Goal: Task Accomplishment & Management: Manage account settings

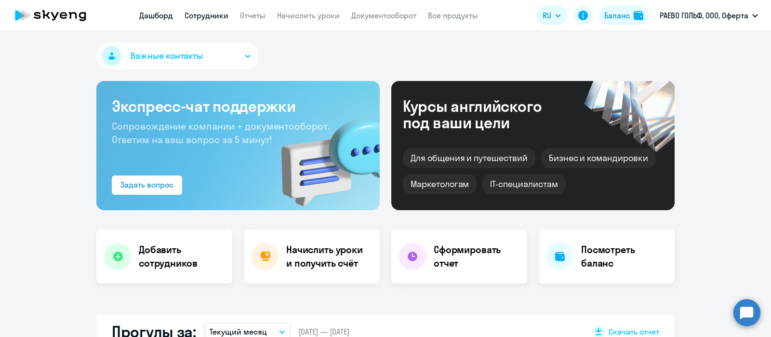
click at [217, 15] on link "Сотрудники" at bounding box center [207, 16] width 44 height 10
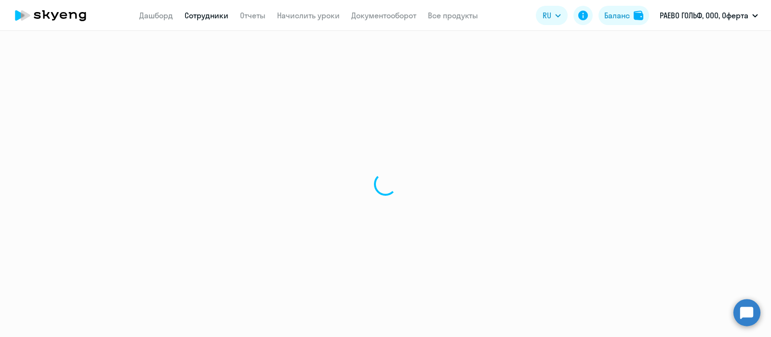
select select "30"
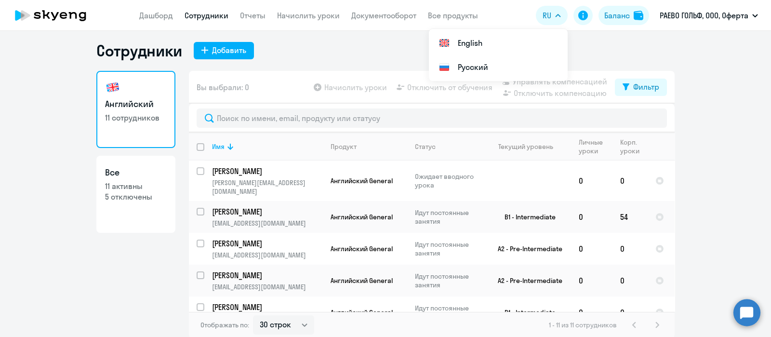
scroll to position [5, 0]
click at [713, 112] on ng-component "Сотрудники Добавить Английский 11 сотрудников Все 11 активны 5 отключены Вы выб…" at bounding box center [385, 188] width 771 height 297
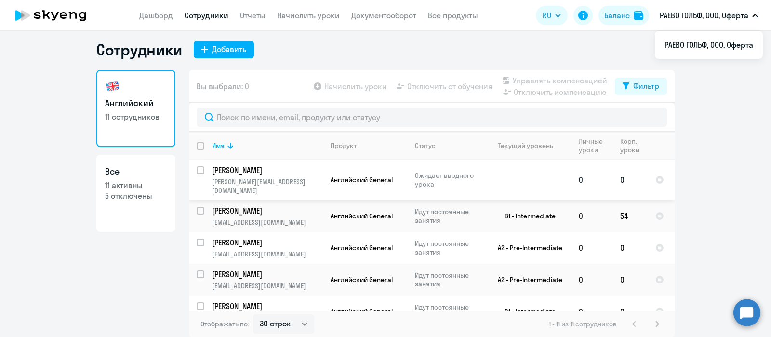
drag, startPoint x: 197, startPoint y: 167, endPoint x: 212, endPoint y: 164, distance: 15.3
click at [197, 167] on input "select row 656340" at bounding box center [206, 175] width 19 height 19
checkbox input "true"
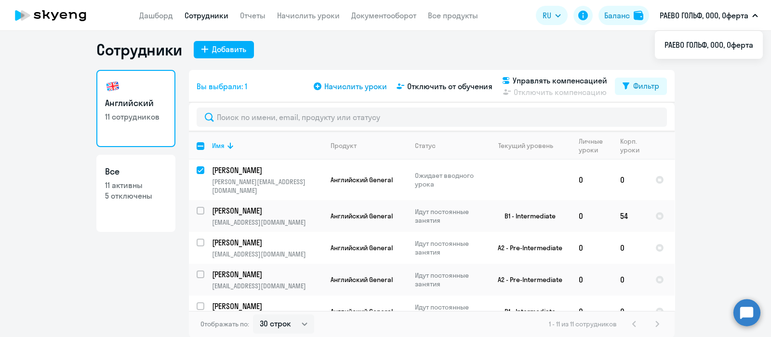
click at [364, 83] on span "Начислить уроки" at bounding box center [355, 86] width 63 height 12
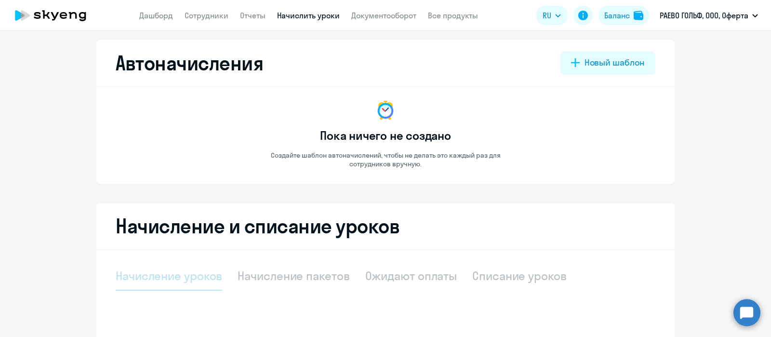
select select "10"
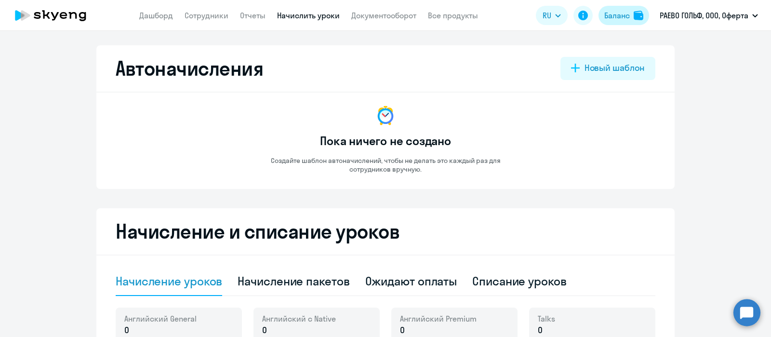
click at [624, 16] on div "Баланс" at bounding box center [617, 16] width 26 height 12
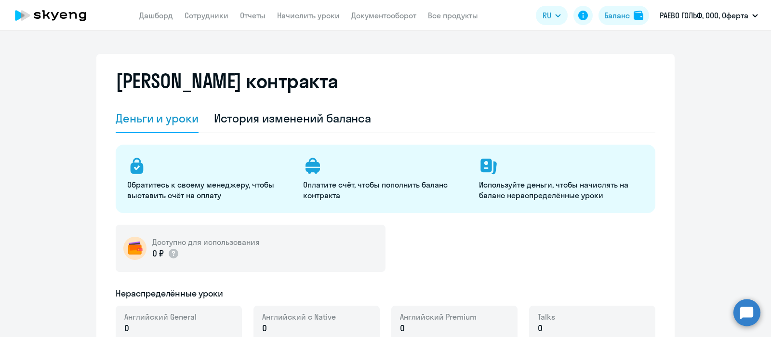
select select "english_adult_not_native_speaker"
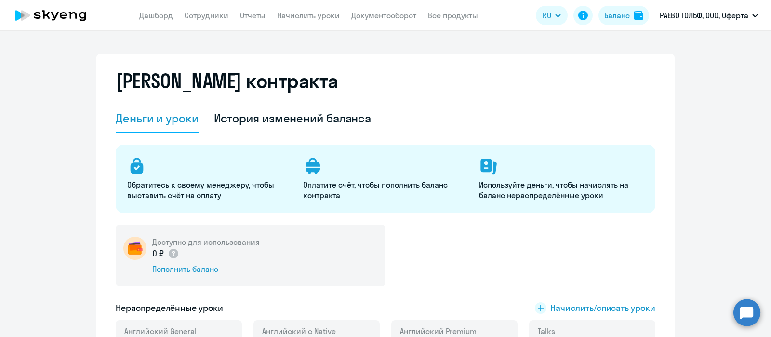
click at [154, 8] on app-header "Дашборд Сотрудники Отчеты Начислить уроки Документооборот Все продукты Дашборд …" at bounding box center [385, 15] width 771 height 31
click at [157, 15] on link "Дашборд" at bounding box center [156, 16] width 34 height 10
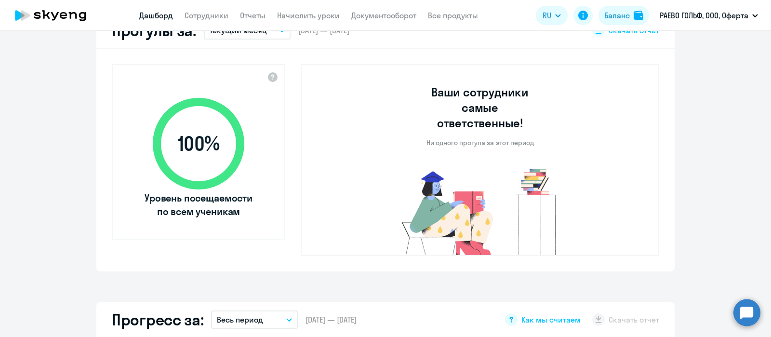
select select "30"
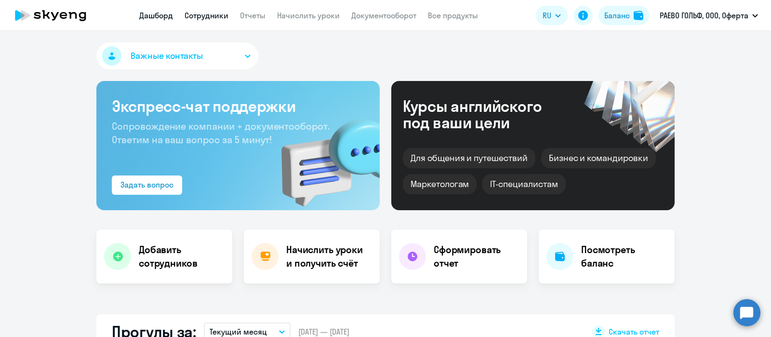
click at [211, 19] on link "Сотрудники" at bounding box center [207, 16] width 44 height 10
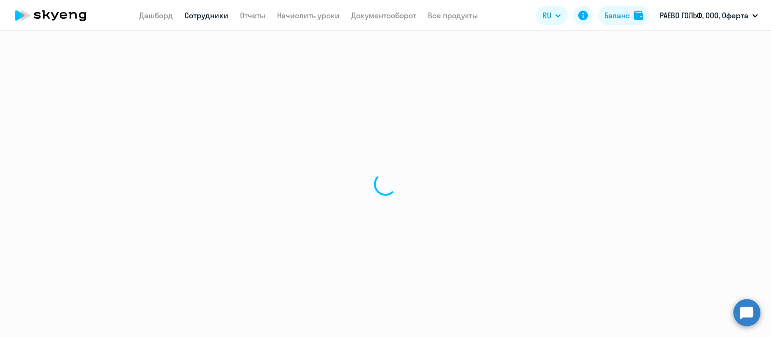
select select "30"
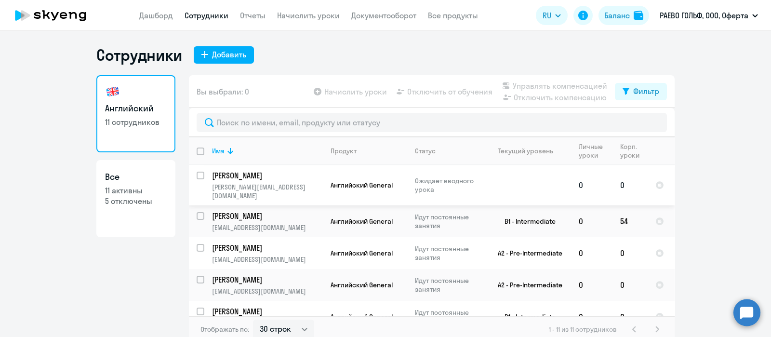
click at [197, 174] on input "select row 656340" at bounding box center [206, 181] width 19 height 19
checkbox input "true"
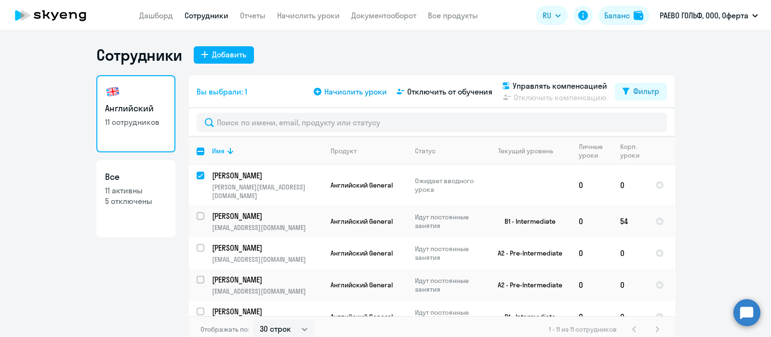
click at [346, 92] on span "Начислить уроки" at bounding box center [355, 92] width 63 height 12
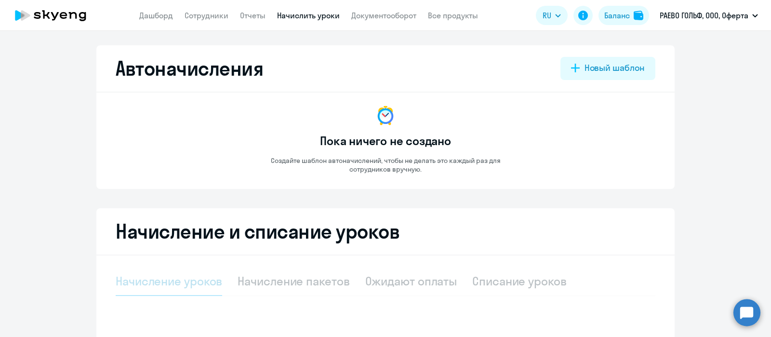
select select "10"
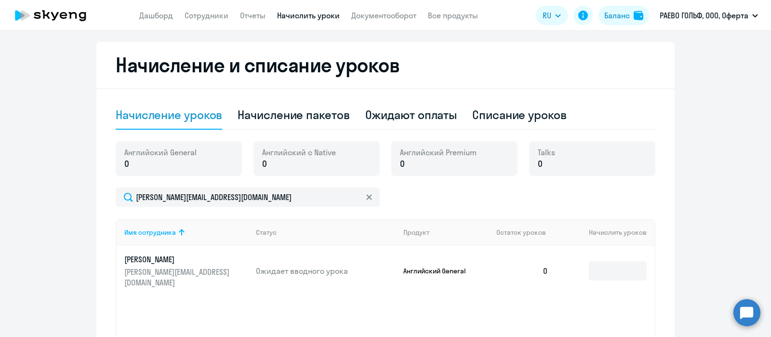
scroll to position [240, 0]
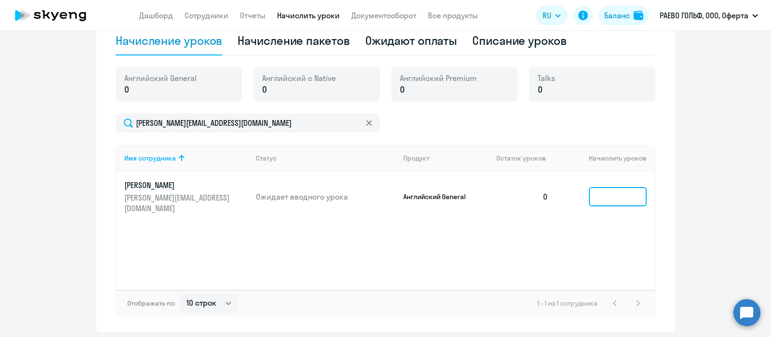
click at [606, 193] on input at bounding box center [618, 196] width 58 height 19
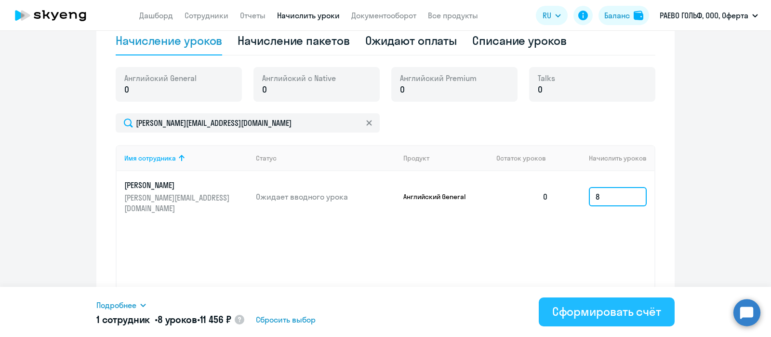
type input "8"
click at [617, 307] on div "Сформировать счёт" at bounding box center [606, 311] width 109 height 15
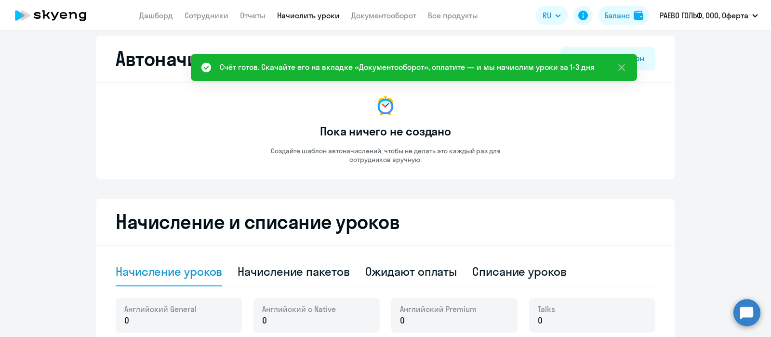
scroll to position [0, 0]
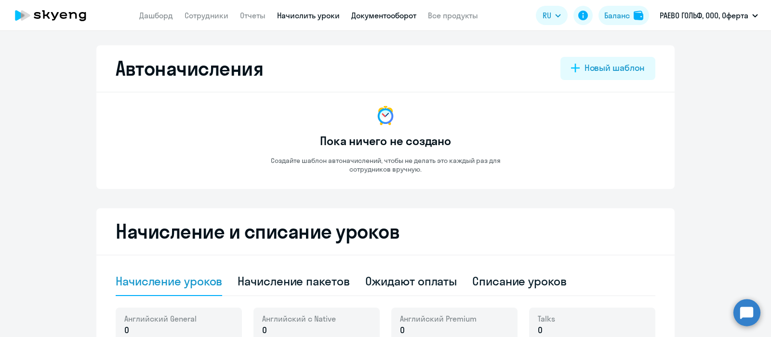
click at [364, 18] on link "Документооборот" at bounding box center [383, 16] width 65 height 10
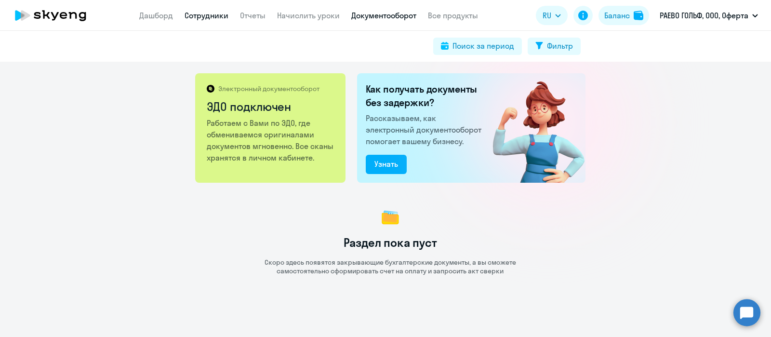
click at [204, 15] on link "Сотрудники" at bounding box center [207, 16] width 44 height 10
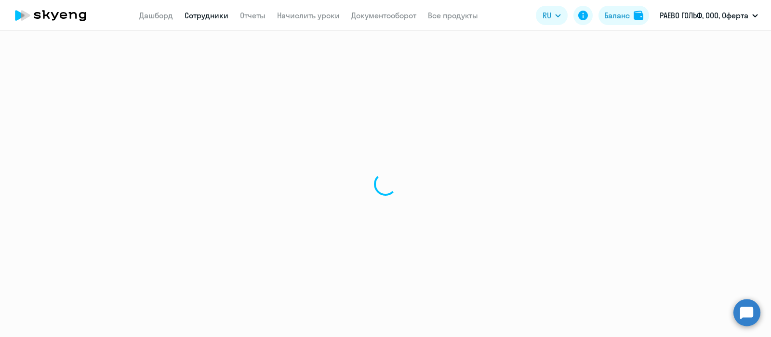
select select "30"
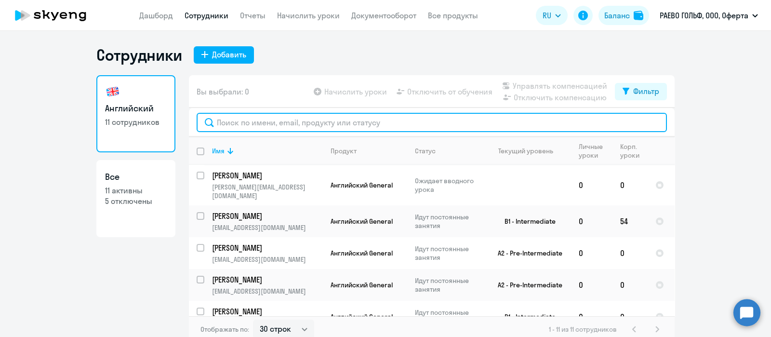
click at [262, 124] on input "text" at bounding box center [432, 122] width 470 height 19
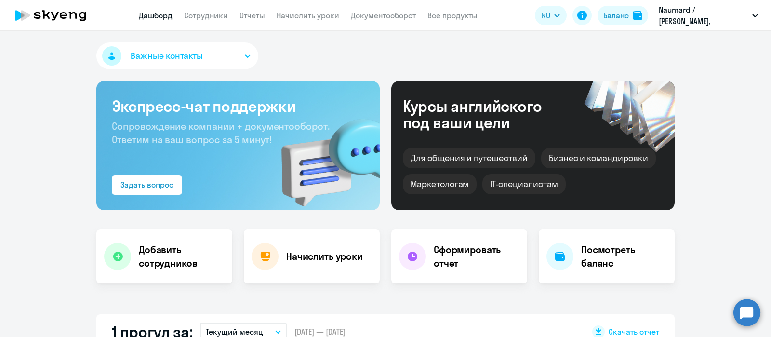
select select "30"
